Goal: Information Seeking & Learning: Learn about a topic

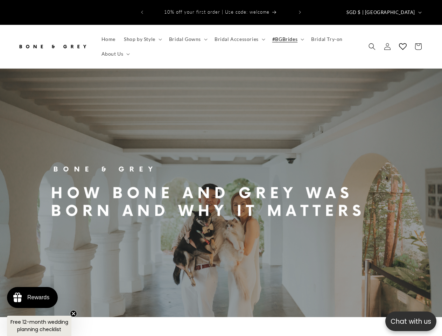
click at [411, 321] on p "Chat with us" at bounding box center [410, 321] width 51 height 10
click at [142, 10] on icon "Previous announcement" at bounding box center [142, 11] width 2 height 3
click at [300, 10] on icon "Next announcement" at bounding box center [300, 11] width 2 height 3
click at [398, 9] on span "SGD $ | [GEOGRAPHIC_DATA]" at bounding box center [380, 12] width 69 height 7
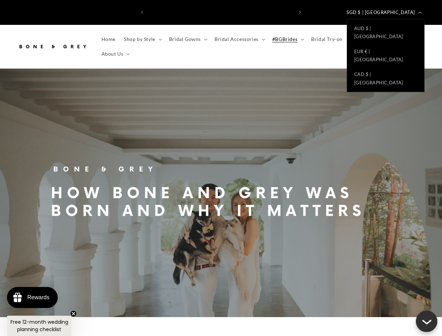
scroll to position [0, 290]
click at [142, 36] on span "Shop by Style" at bounding box center [139, 39] width 31 height 6
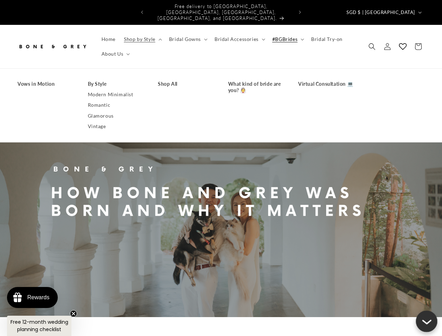
click at [187, 36] on span "Bridal Gowns" at bounding box center [185, 39] width 32 height 6
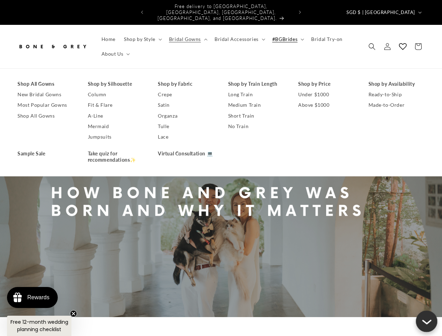
click at [238, 36] on span "Bridal Accessories" at bounding box center [236, 39] width 44 height 6
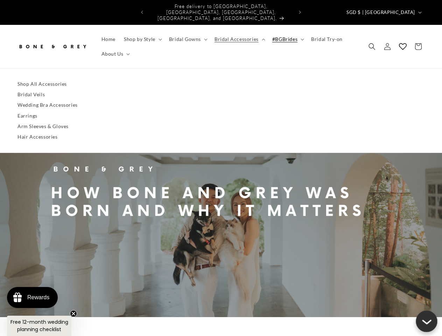
click at [285, 36] on span "#BGBrides" at bounding box center [284, 39] width 25 height 6
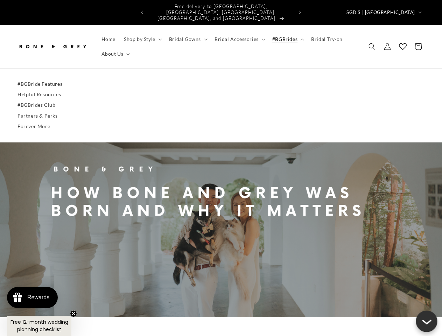
click at [115, 51] on span "About Us" at bounding box center [112, 54] width 22 height 6
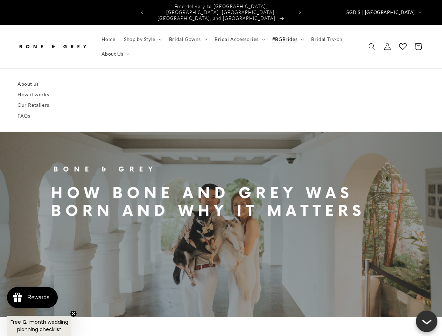
click at [372, 43] on icon "Search" at bounding box center [371, 46] width 7 height 7
